Goal: Information Seeking & Learning: Learn about a topic

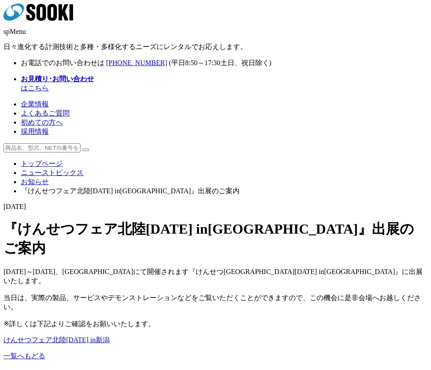
click at [61, 336] on link "けんせつフェア北陸[DATE] in新潟" at bounding box center [56, 339] width 106 height 7
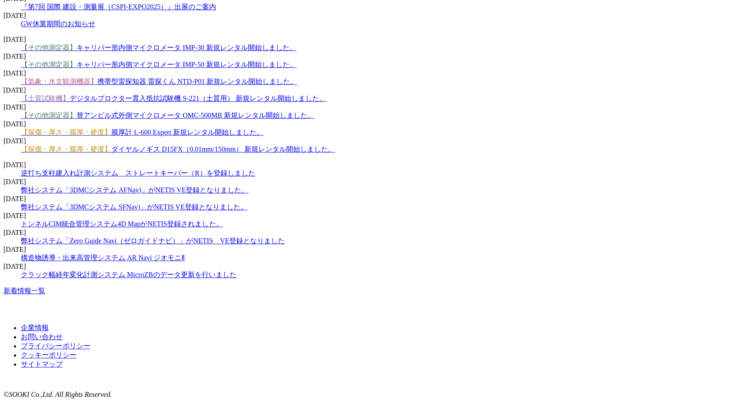
scroll to position [1559, 0]
click at [45, 287] on link "新着情報一覧" at bounding box center [24, 290] width 42 height 7
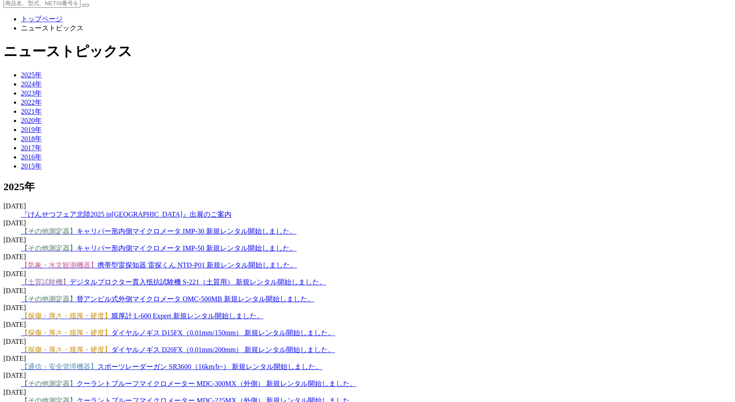
scroll to position [48, 0]
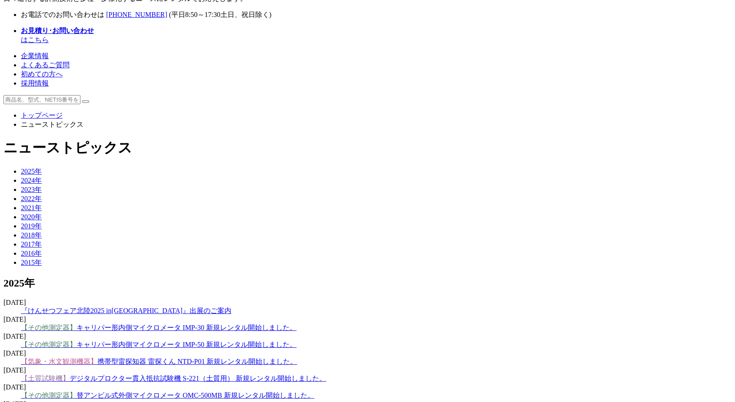
click at [231, 307] on link "『けんせつフェア北陸[DATE] in[GEOGRAPHIC_DATA]』出展のご案内" at bounding box center [126, 310] width 210 height 7
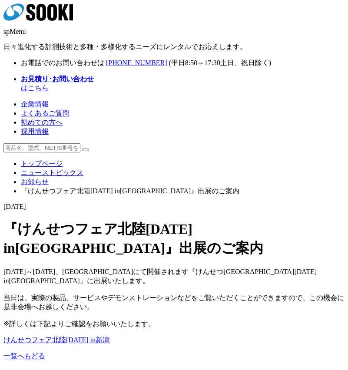
click at [46, 336] on link "けんせつフェア北陸[DATE] in新潟" at bounding box center [56, 339] width 106 height 7
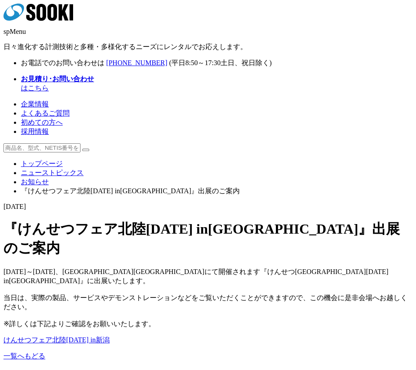
drag, startPoint x: 100, startPoint y: 149, endPoint x: 111, endPoint y: 150, distance: 11.4
click at [100, 268] on p "[DATE]～[DATE]、[GEOGRAPHIC_DATA][GEOGRAPHIC_DATA]にて開催されます『けんせつ[GEOGRAPHIC_DATA][…" at bounding box center [207, 298] width 409 height 61
click at [112, 268] on p "[DATE]～[DATE]、[GEOGRAPHIC_DATA][GEOGRAPHIC_DATA]にて開催されます『けんせつ[GEOGRAPHIC_DATA][…" at bounding box center [207, 298] width 409 height 61
click at [121, 268] on p "[DATE]～[DATE]、[GEOGRAPHIC_DATA][GEOGRAPHIC_DATA]にて開催されます『けんせつ[GEOGRAPHIC_DATA][…" at bounding box center [207, 298] width 409 height 61
click at [138, 268] on p "[DATE]～[DATE]、[GEOGRAPHIC_DATA][GEOGRAPHIC_DATA]にて開催されます『けんせつ[GEOGRAPHIC_DATA][…" at bounding box center [207, 298] width 409 height 61
